Goal: Information Seeking & Learning: Understand process/instructions

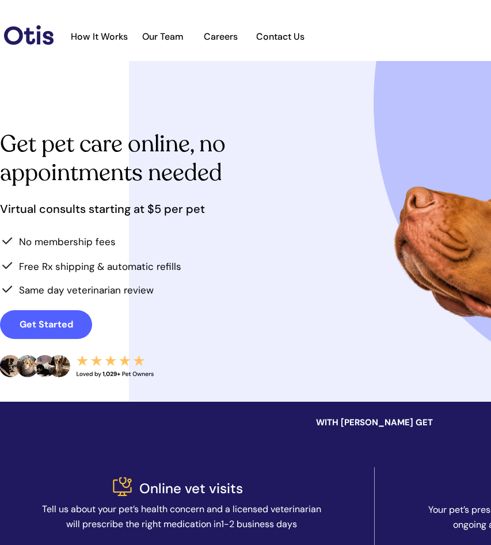
click at [32, 45] on div at bounding box center [374, 30] width 749 height 61
click at [31, 33] on img at bounding box center [29, 35] width 50 height 20
click at [112, 53] on div at bounding box center [400, 37] width 683 height 43
click at [115, 31] on span "How It Works" at bounding box center [99, 36] width 69 height 11
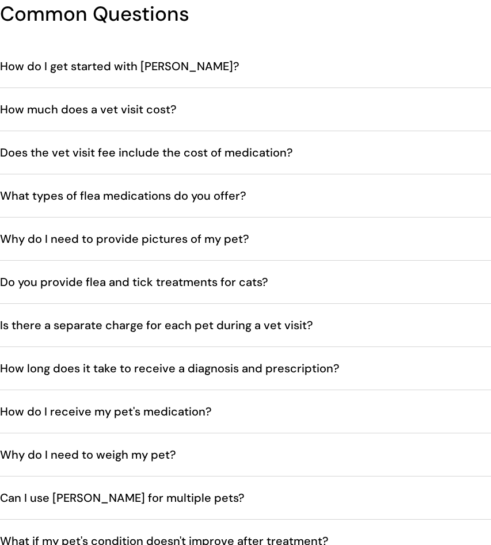
scroll to position [2118, 0]
